Goal: Information Seeking & Learning: Learn about a topic

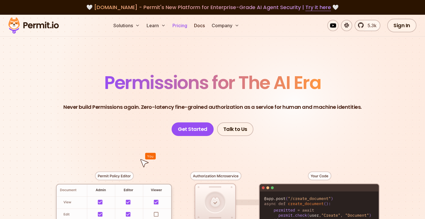
click at [185, 30] on link "Pricing" at bounding box center [179, 25] width 19 height 11
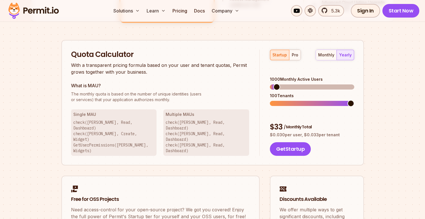
scroll to position [346, 0]
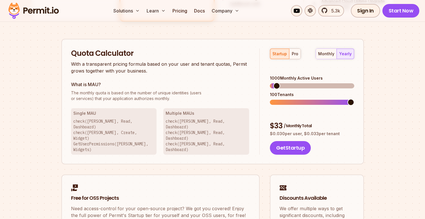
click at [282, 100] on span at bounding box center [312, 102] width 84 height 5
click at [276, 100] on span at bounding box center [274, 102] width 9 height 5
click at [272, 100] on span at bounding box center [312, 102] width 84 height 5
click at [237, 89] on div "Quota Calculator With a transparent pricing formula based on your user and tena…" at bounding box center [212, 102] width 302 height 126
click at [317, 99] on span at bounding box center [315, 102] width 7 height 7
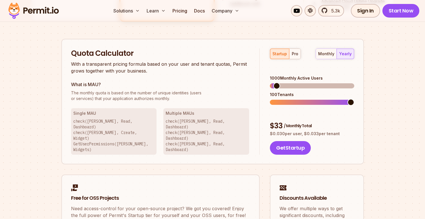
click at [359, 89] on div "Quota Calculator With a transparent pricing formula based on your user and tena…" at bounding box center [212, 102] width 302 height 126
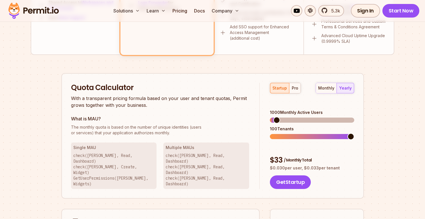
scroll to position [316, 0]
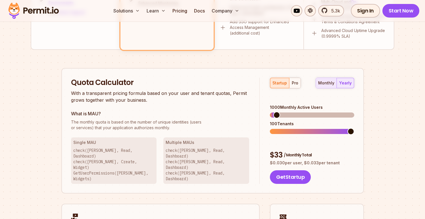
click at [324, 81] on div "monthly" at bounding box center [326, 83] width 16 height 6
click at [348, 85] on div "yearly" at bounding box center [345, 83] width 12 height 6
click at [269, 107] on div "startup pro monthly yearly 100 Monthly Active Users 10 Tenants $ 5 / Monthly To…" at bounding box center [306, 131] width 94 height 107
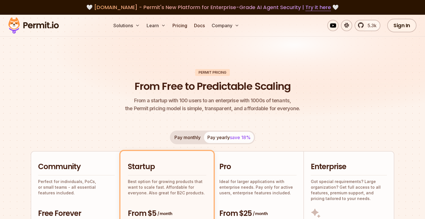
scroll to position [0, 0]
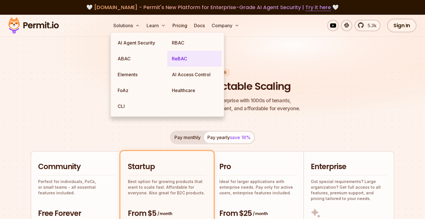
click at [182, 64] on link "ReBAC" at bounding box center [194, 59] width 54 height 16
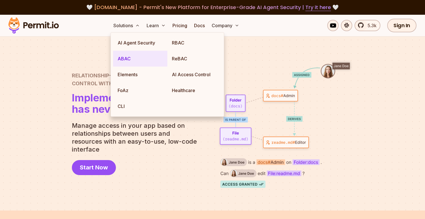
click at [131, 55] on link "ABAC" at bounding box center [140, 59] width 54 height 16
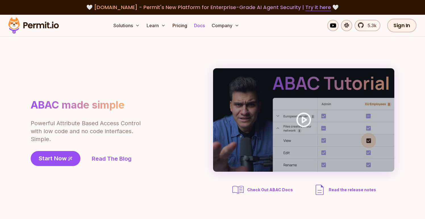
click at [202, 20] on link "Docs" at bounding box center [199, 25] width 15 height 11
